Goal: Information Seeking & Learning: Learn about a topic

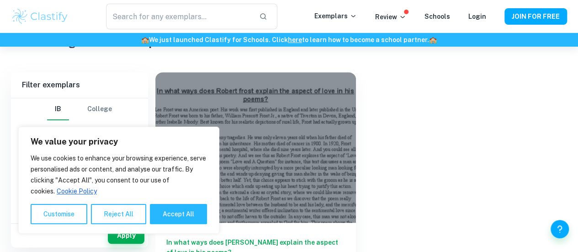
scroll to position [191, 0]
click at [312, 119] on div "In what ways does [PERSON_NAME] explain the aspect of love in his poems? IA Eng…" at bounding box center [355, 182] width 422 height 243
click at [131, 214] on button "Reject All" at bounding box center [118, 214] width 55 height 20
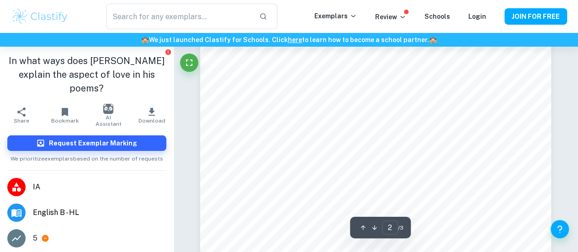
scroll to position [822, 0]
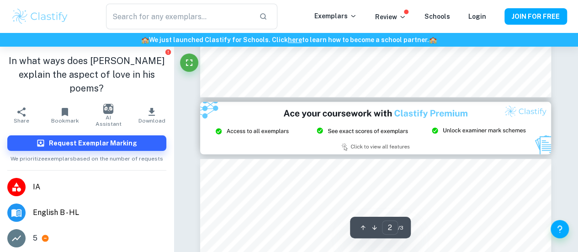
type input "3"
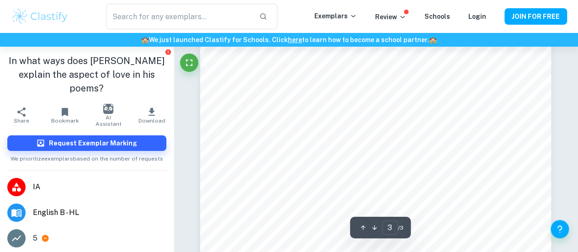
scroll to position [1297, 0]
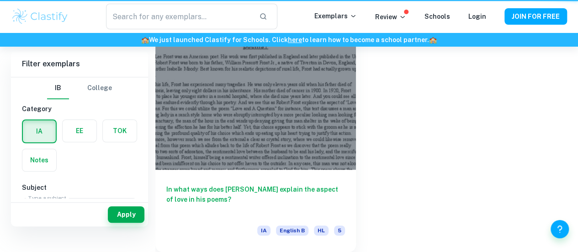
scroll to position [191, 0]
